Goal: Navigation & Orientation: Find specific page/section

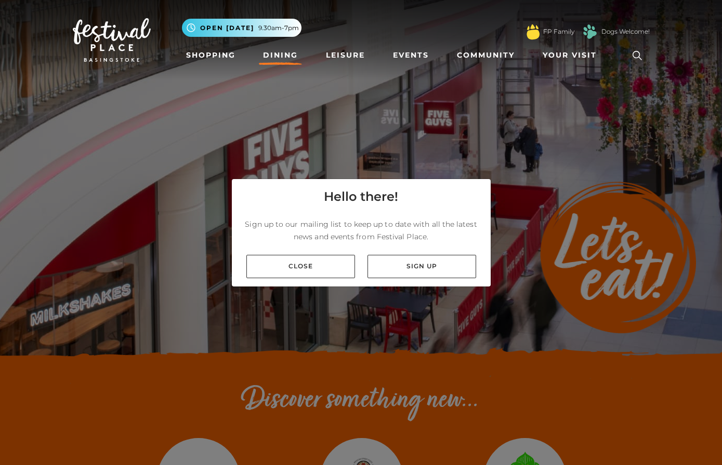
click at [314, 277] on link "Close" at bounding box center [300, 266] width 109 height 23
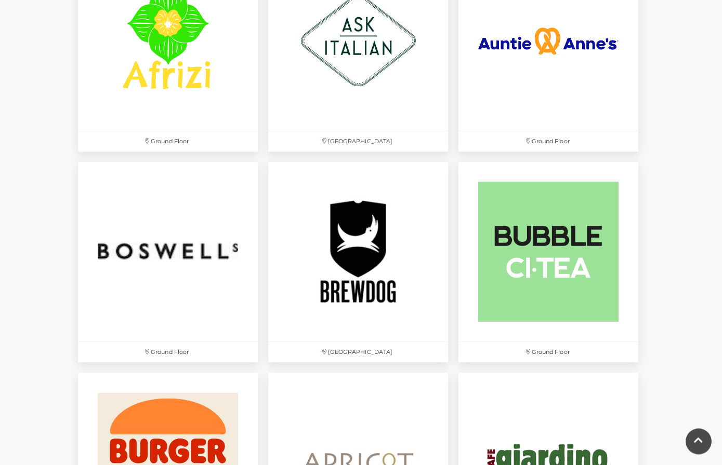
scroll to position [732, 0]
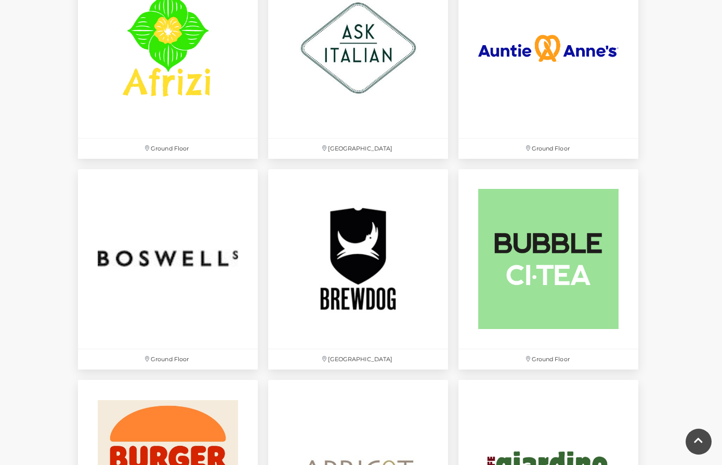
click at [602, 90] on img at bounding box center [548, 48] width 180 height 180
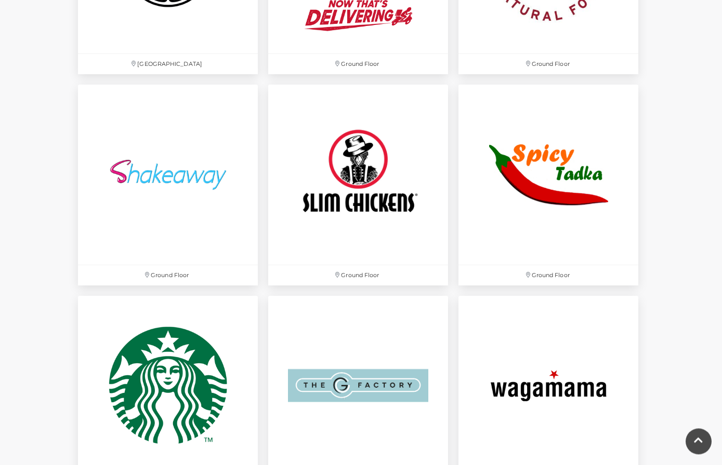
scroll to position [2927, 0]
click at [394, 183] on img at bounding box center [358, 175] width 180 height 180
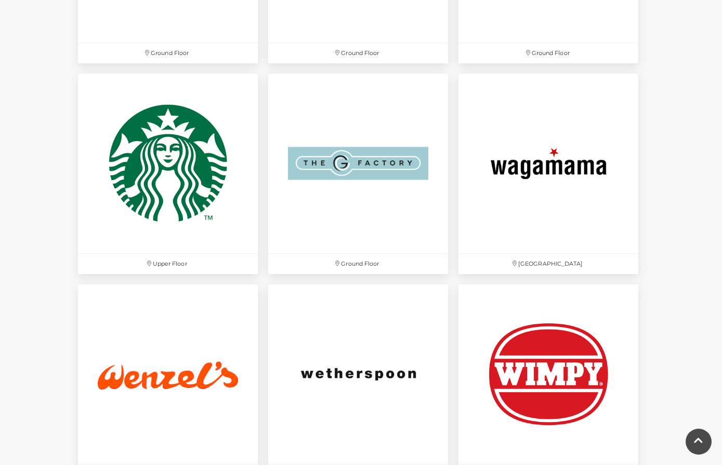
scroll to position [3147, 0]
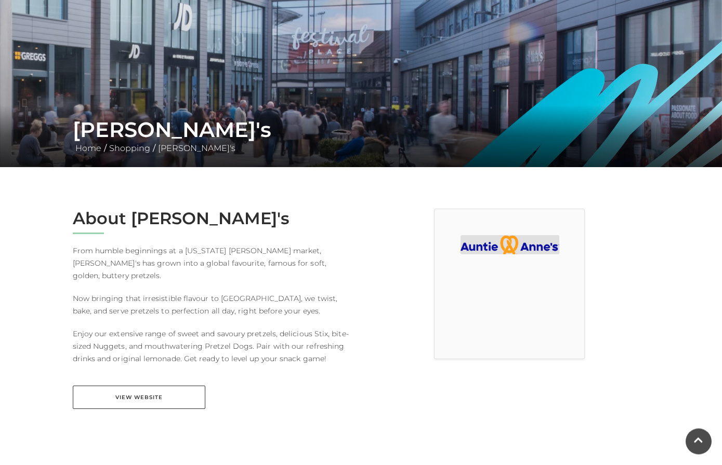
scroll to position [81, 0]
